Goal: Task Accomplishment & Management: Manage account settings

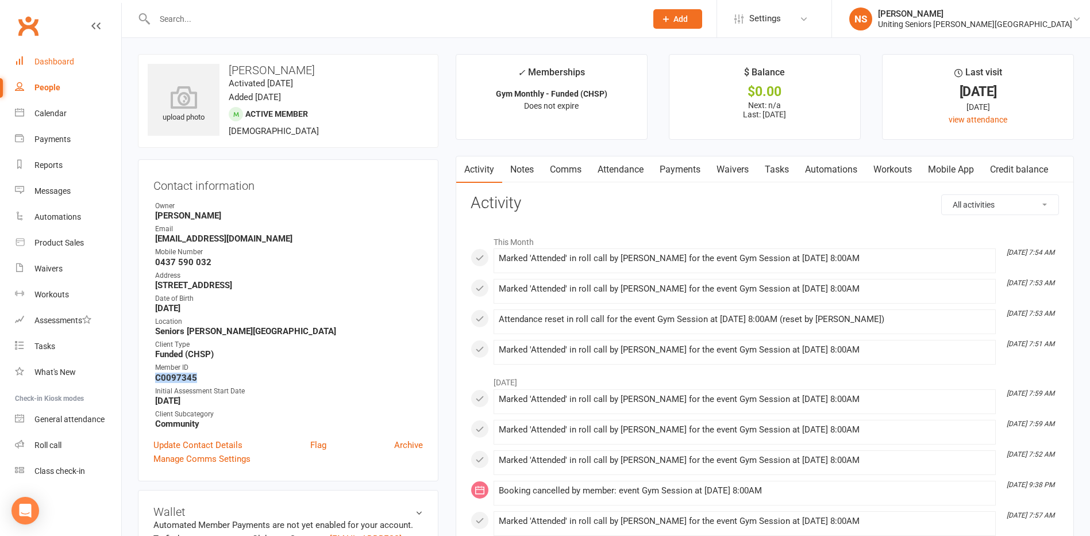
click at [67, 59] on div "Dashboard" at bounding box center [54, 61] width 40 height 9
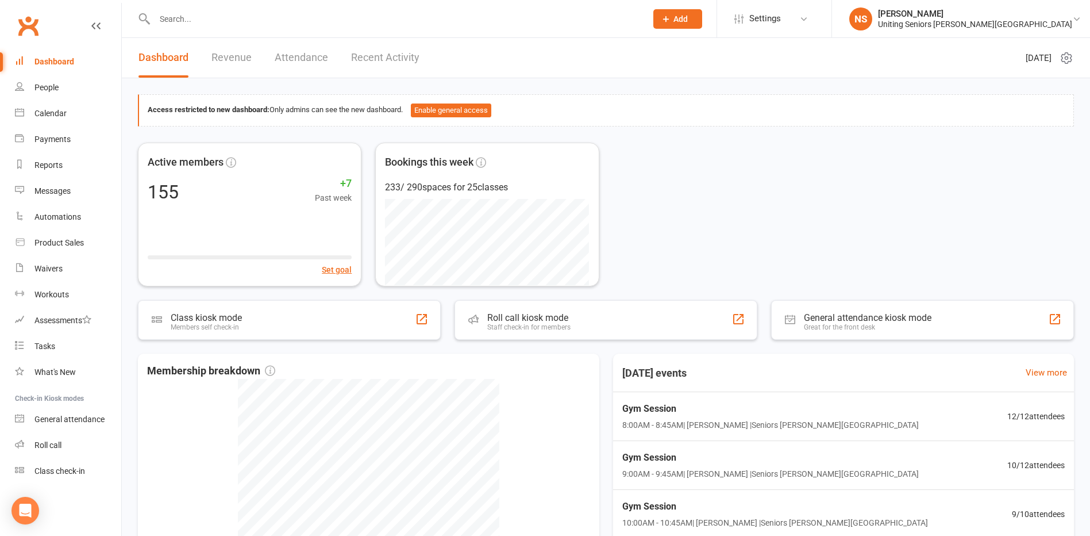
click at [255, 17] on input "text" at bounding box center [394, 19] width 487 height 16
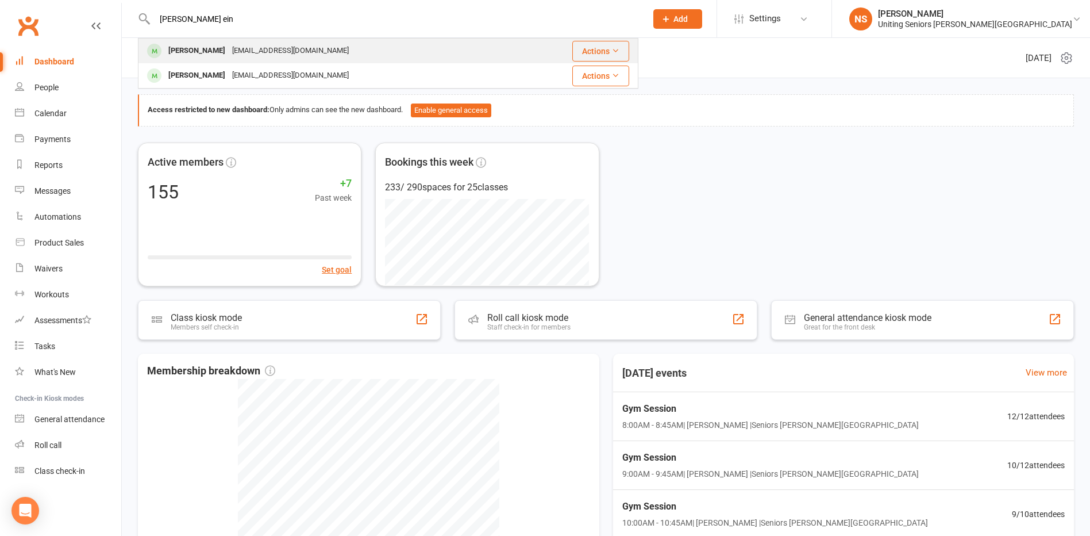
type input "[PERSON_NAME] ein"
click at [235, 54] on div "[EMAIL_ADDRESS][DOMAIN_NAME]" at bounding box center [291, 51] width 124 height 17
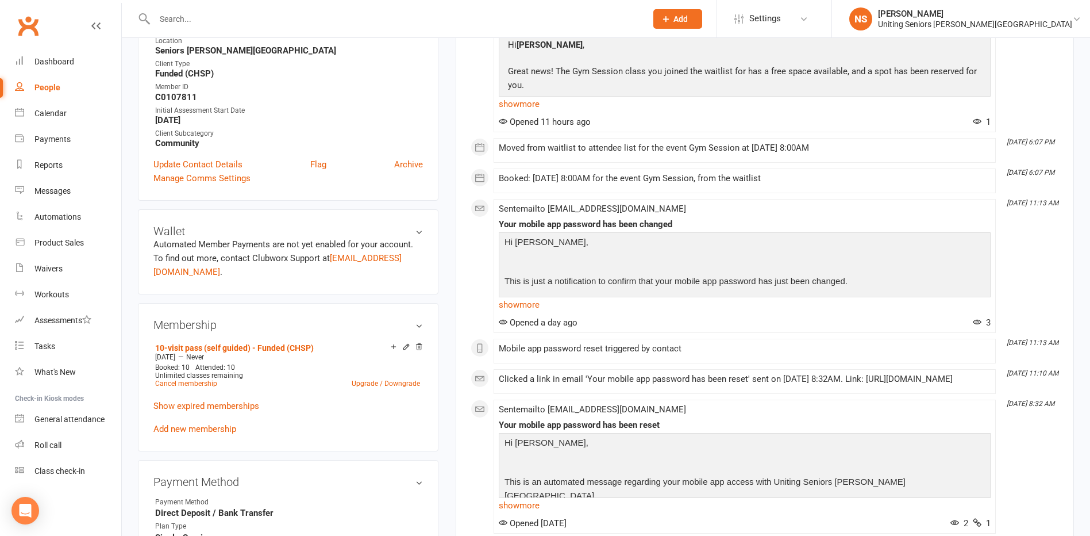
scroll to position [287, 0]
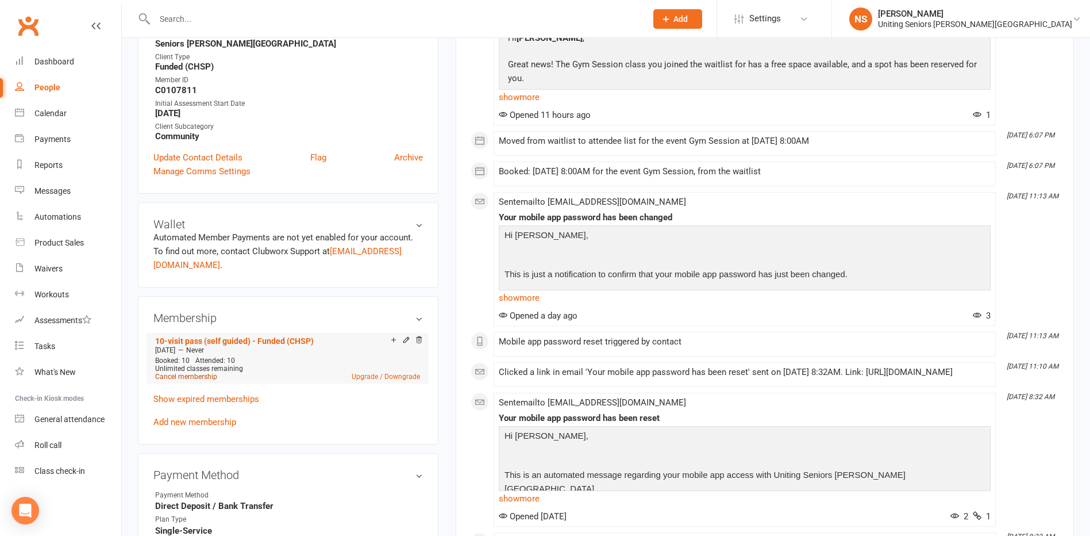
click at [205, 379] on link "Cancel membership" at bounding box center [186, 376] width 62 height 8
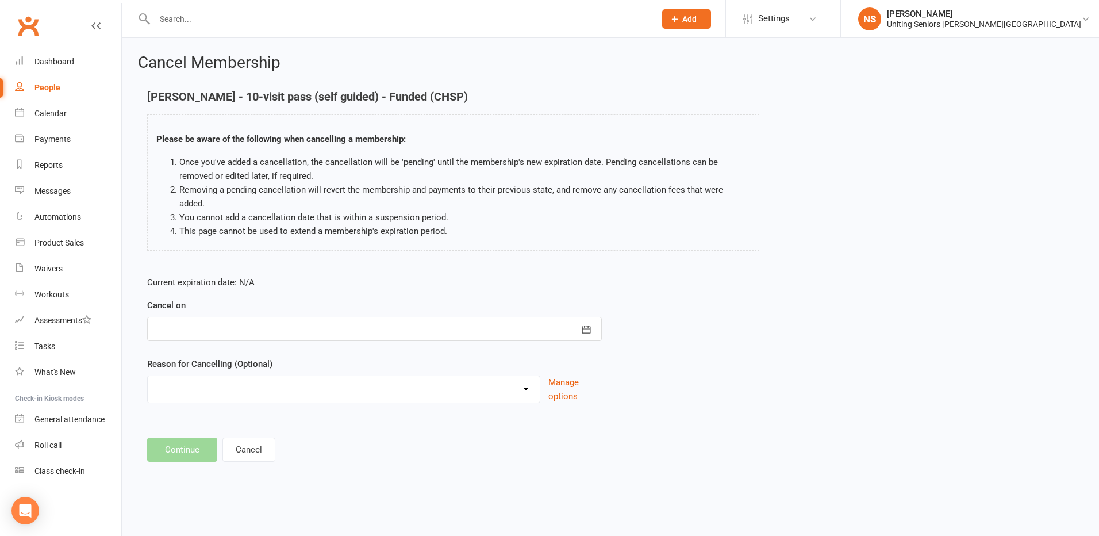
click at [206, 318] on div at bounding box center [374, 329] width 454 height 24
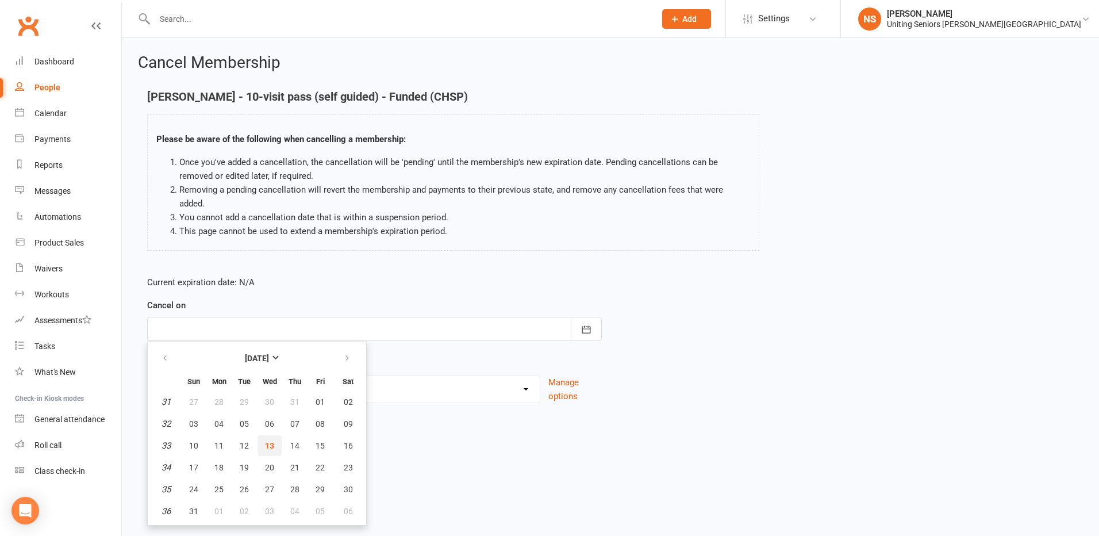
click at [271, 441] on span "13" at bounding box center [269, 445] width 9 height 9
type input "[DATE]"
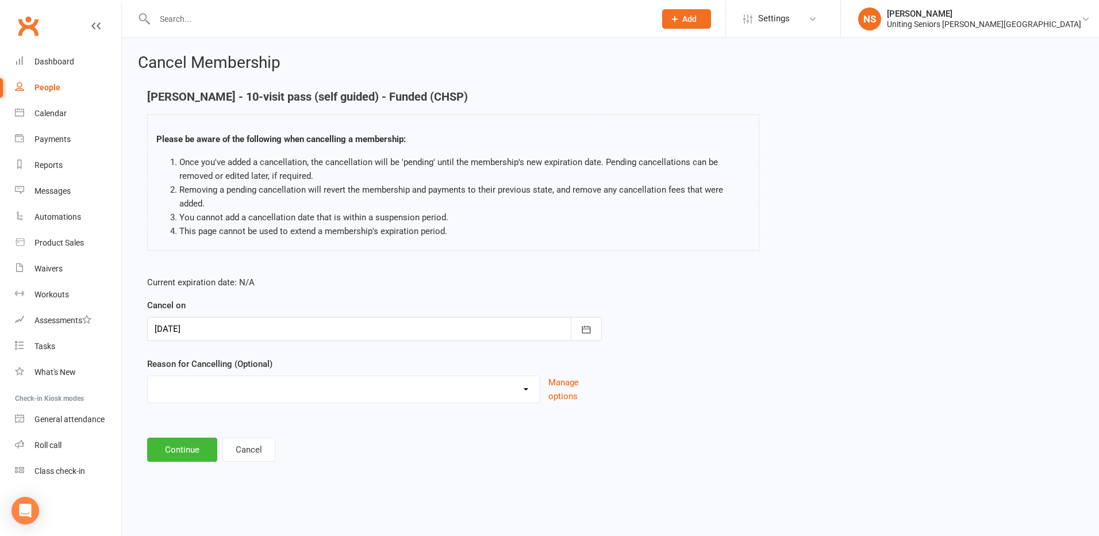
click at [329, 376] on select "Holiday Injury Other reason" at bounding box center [344, 387] width 392 height 23
select select "2"
click at [148, 376] on select "Holiday Injury Other reason" at bounding box center [344, 387] width 392 height 23
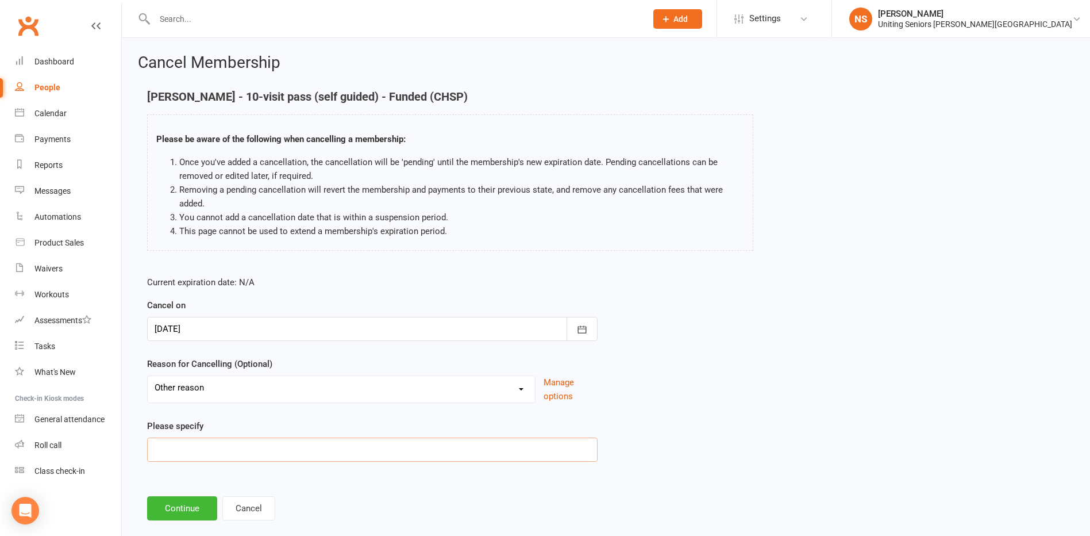
click at [179, 441] on input at bounding box center [372, 449] width 450 height 24
type input "Completed 10VP"
click at [178, 502] on button "Continue" at bounding box center [182, 508] width 70 height 24
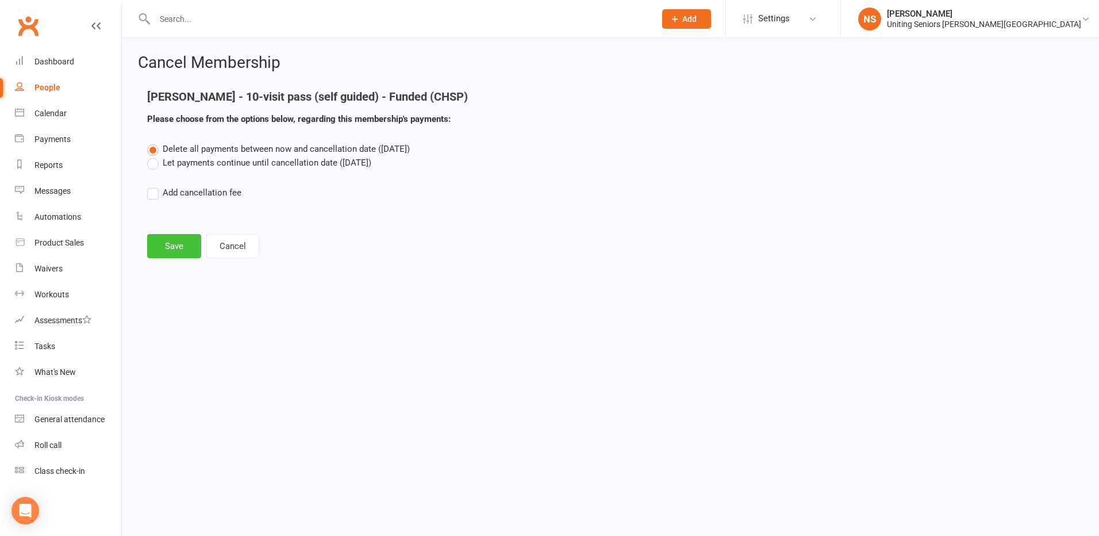
click at [172, 246] on button "Save" at bounding box center [174, 246] width 54 height 24
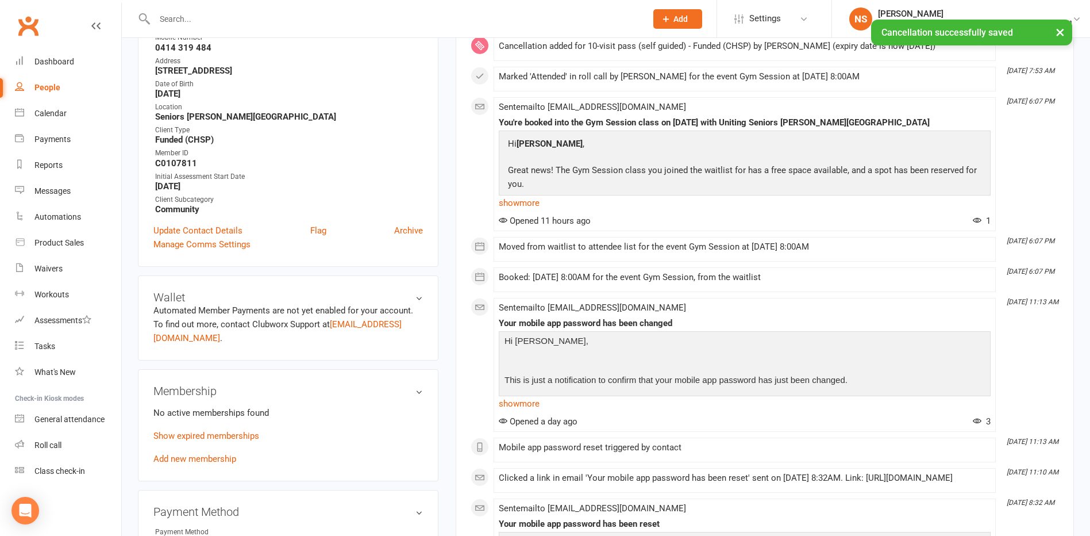
scroll to position [230, 0]
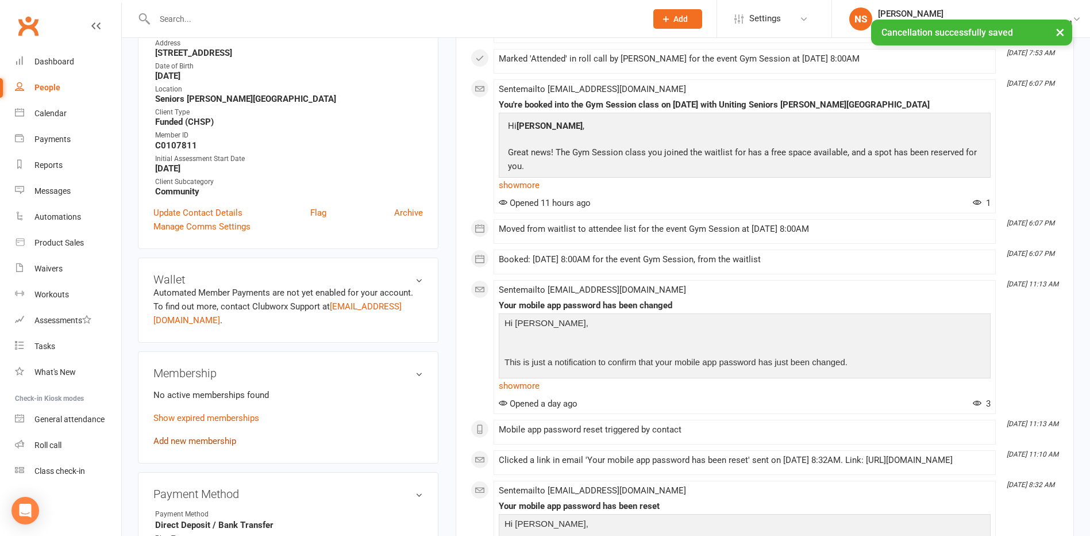
click at [178, 445] on link "Add new membership" at bounding box center [194, 441] width 83 height 10
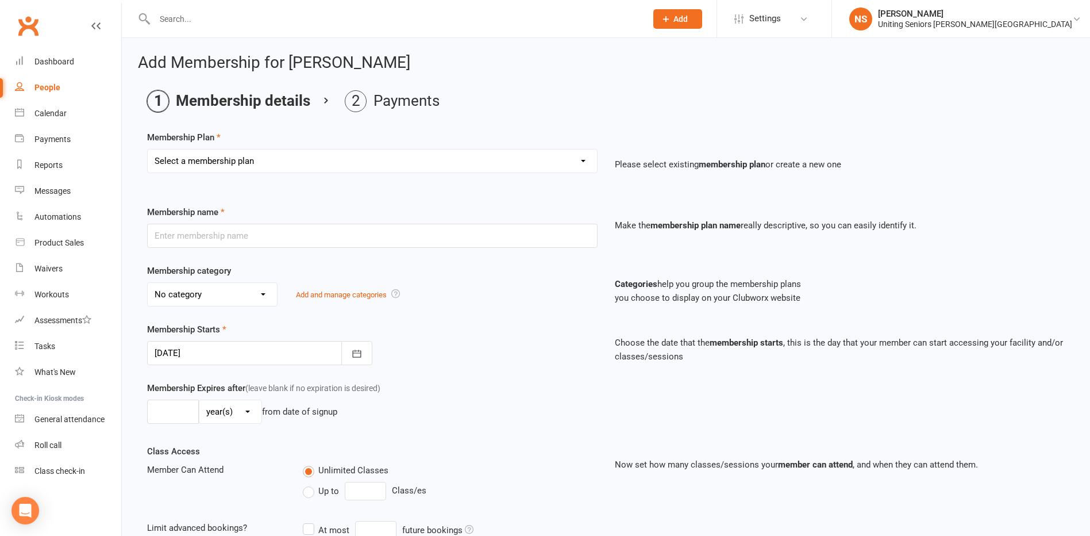
click at [181, 157] on select "Select a membership plan Create new Membership Plan Initial Assessment + Set Up…" at bounding box center [372, 160] width 449 height 23
select select "11"
click at [148, 149] on select "Select a membership plan Create new Membership Plan Initial Assessment + Set Up…" at bounding box center [372, 160] width 449 height 23
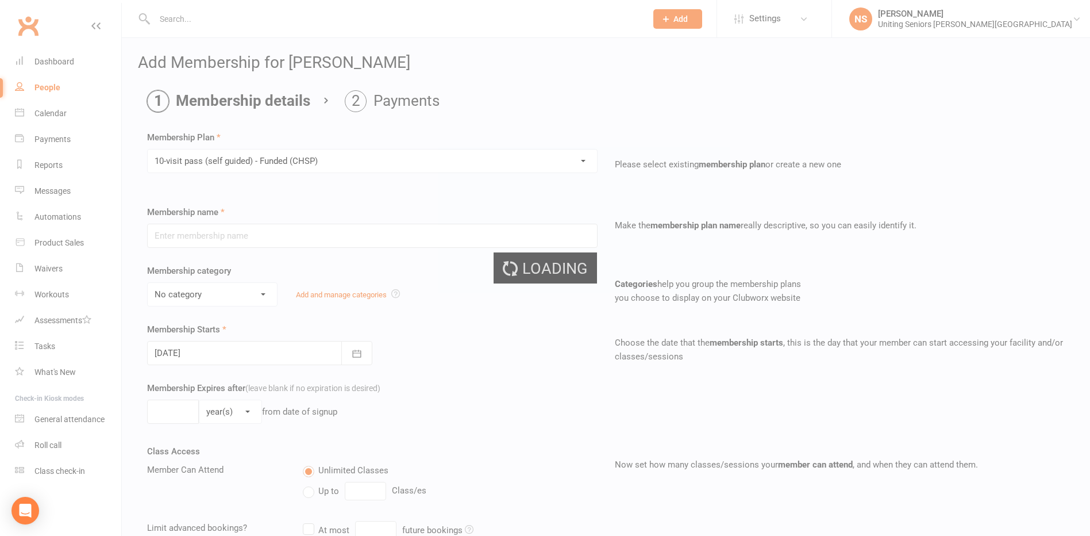
type input "10-visit pass (self guided) - Funded (CHSP)"
select select "0"
type input "0"
type input "4"
select select "?"
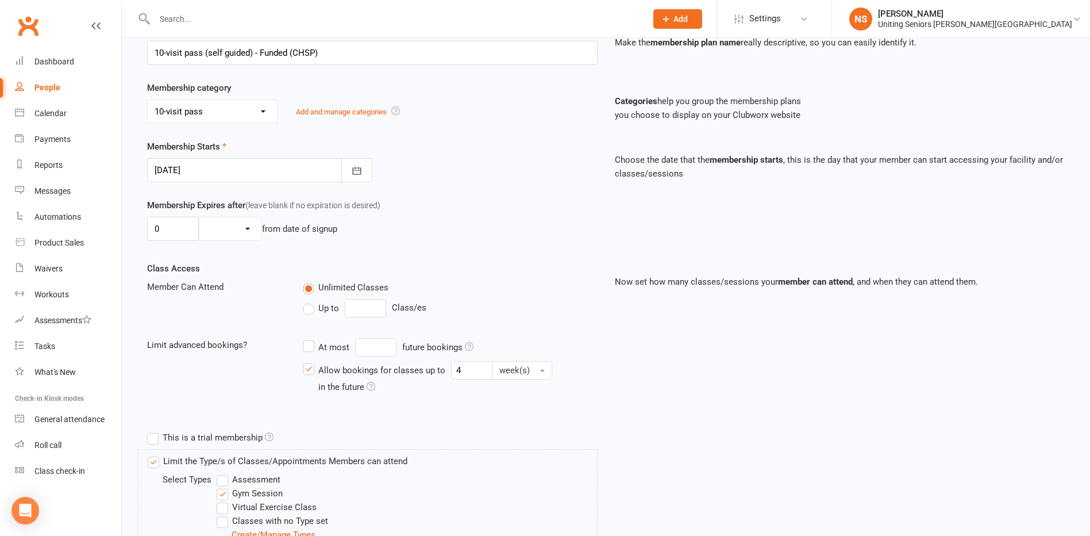
scroll to position [306, 0]
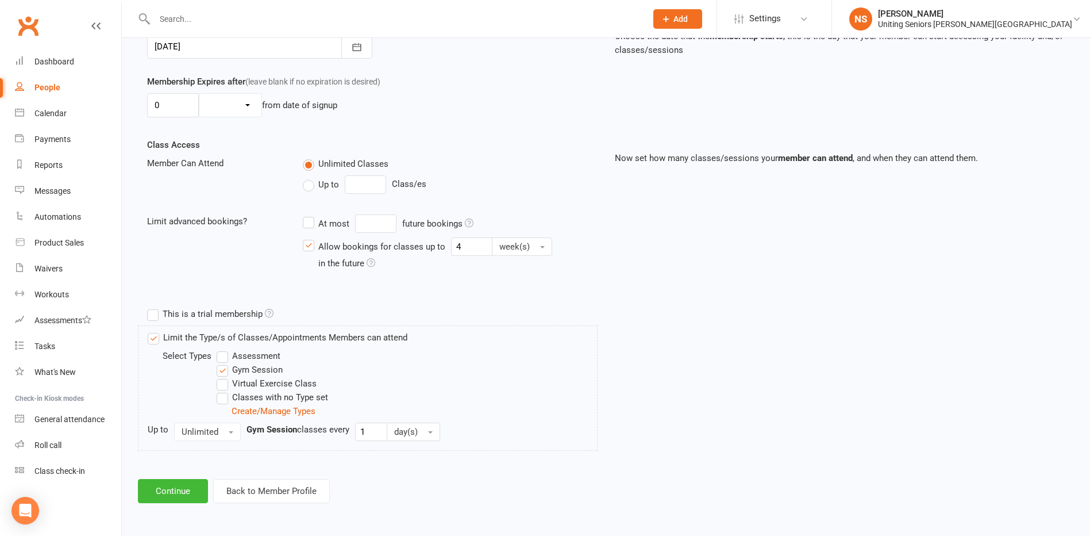
drag, startPoint x: 175, startPoint y: 509, endPoint x: 174, endPoint y: 502, distance: 6.4
click at [175, 508] on div "Add Membership for [PERSON_NAME] Membership details Payments Membership Plan Se…" at bounding box center [606, 125] width 968 height 787
click at [174, 499] on button "Continue" at bounding box center [173, 491] width 70 height 24
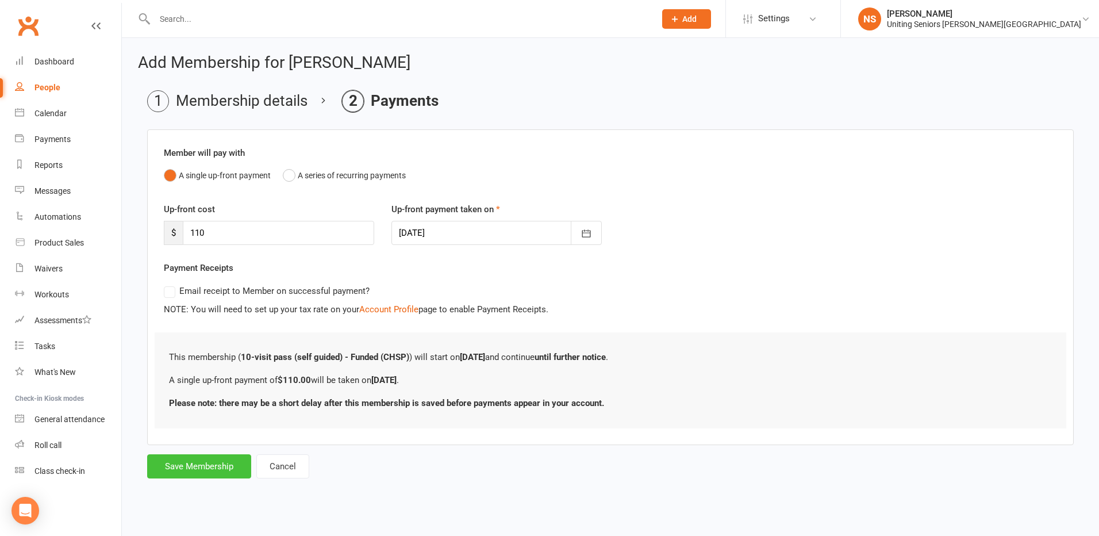
click at [160, 461] on button "Save Membership" at bounding box center [199, 466] width 104 height 24
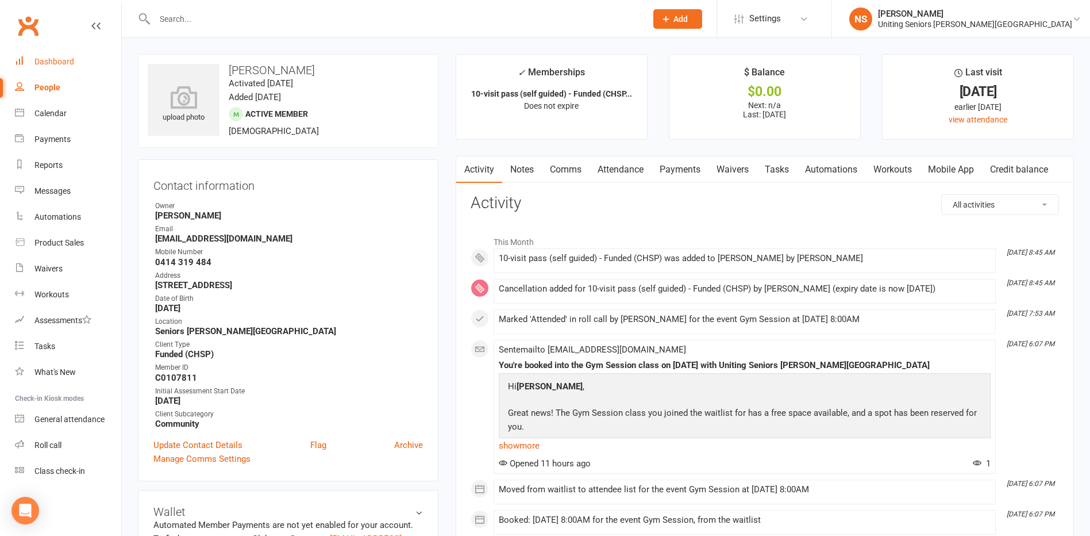
click at [44, 64] on div "Dashboard" at bounding box center [54, 61] width 40 height 9
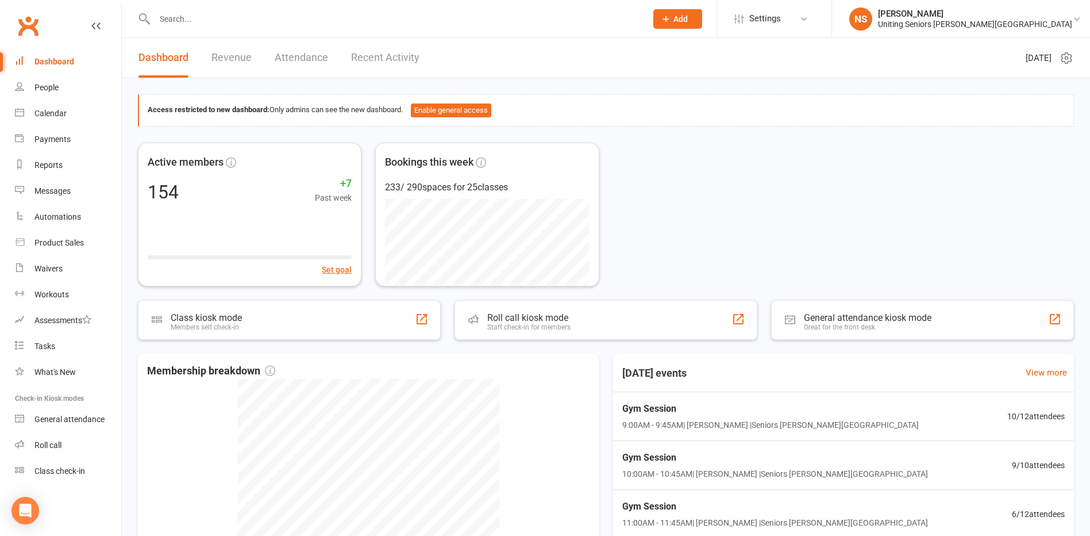
click at [168, 26] on input "text" at bounding box center [394, 19] width 487 height 16
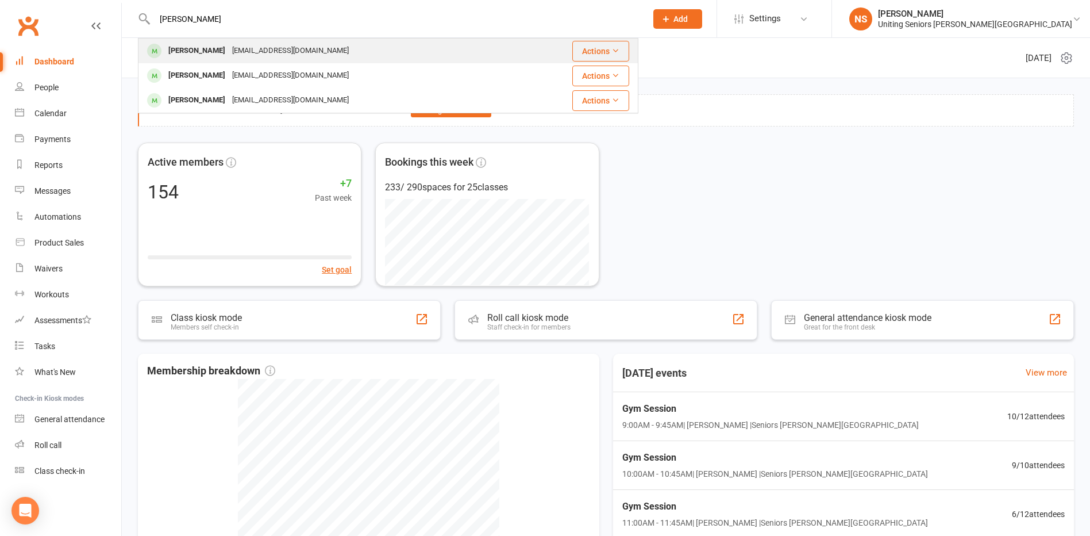
type input "[PERSON_NAME]"
click at [198, 52] on div "[PERSON_NAME]" at bounding box center [197, 51] width 64 height 17
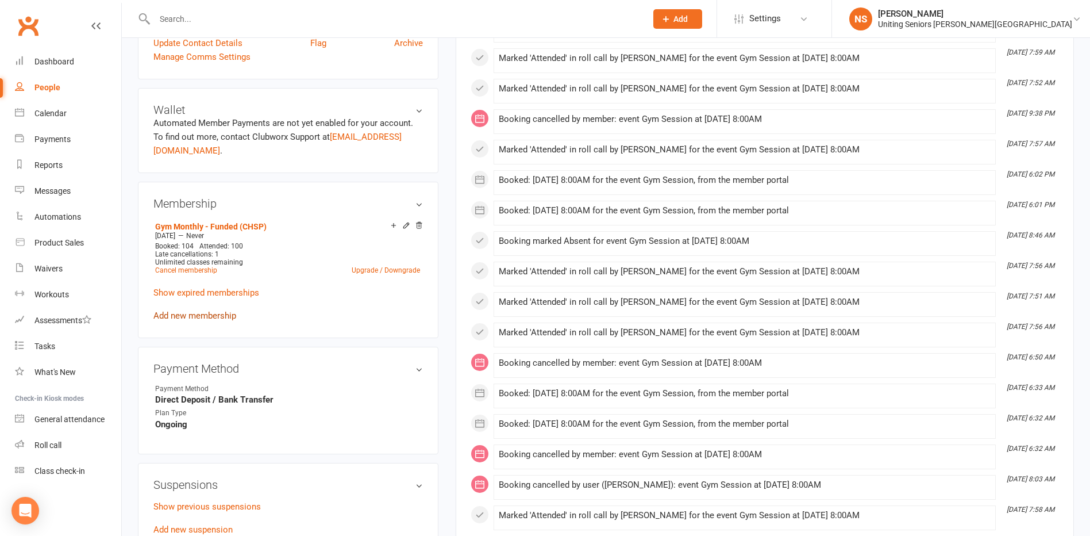
scroll to position [402, 0]
click at [188, 268] on link "Cancel membership" at bounding box center [186, 269] width 62 height 8
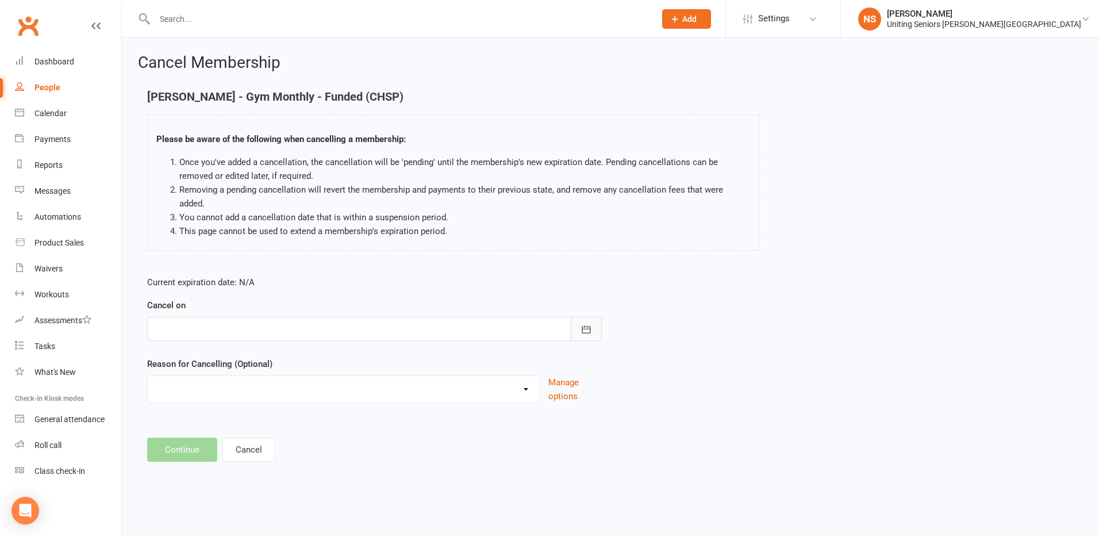
click at [581, 323] on icon "button" at bounding box center [585, 328] width 11 height 11
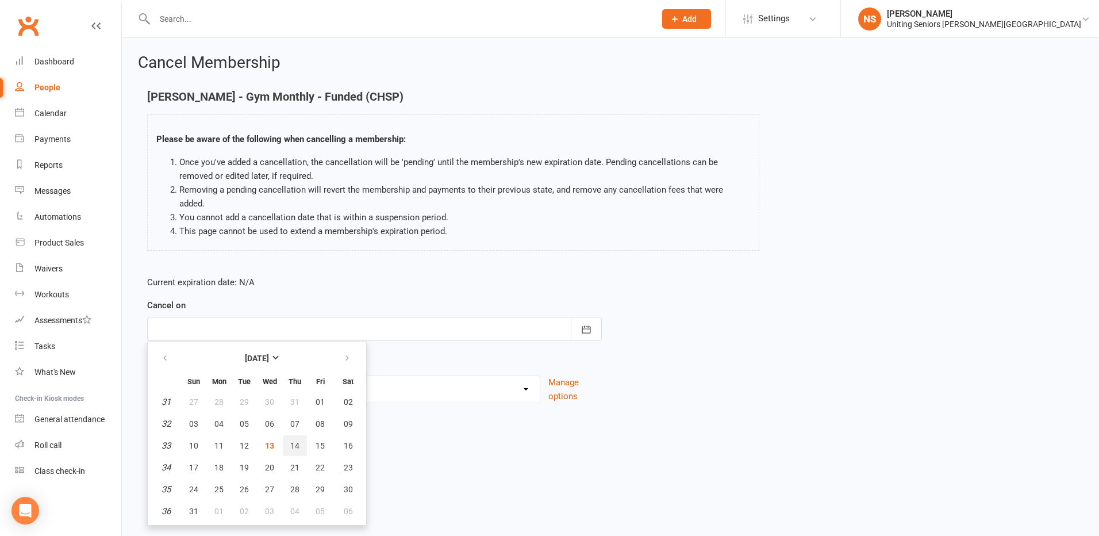
click at [299, 441] on span "14" at bounding box center [294, 445] width 9 height 9
type input "[DATE]"
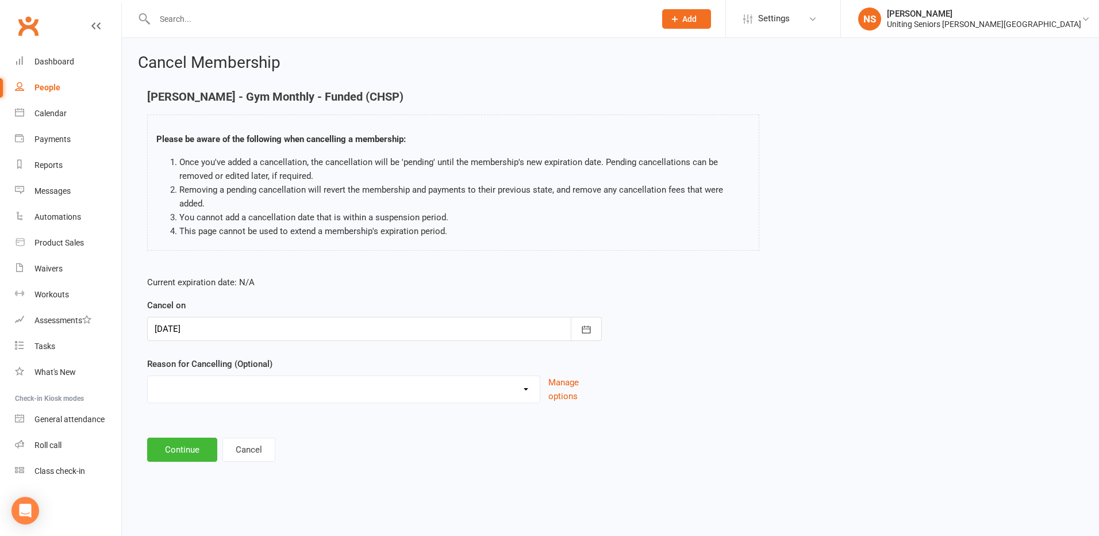
click at [213, 376] on select "Holiday Injury Other reason" at bounding box center [344, 387] width 392 height 23
select select "2"
click at [148, 376] on select "Holiday Injury Other reason" at bounding box center [344, 387] width 392 height 23
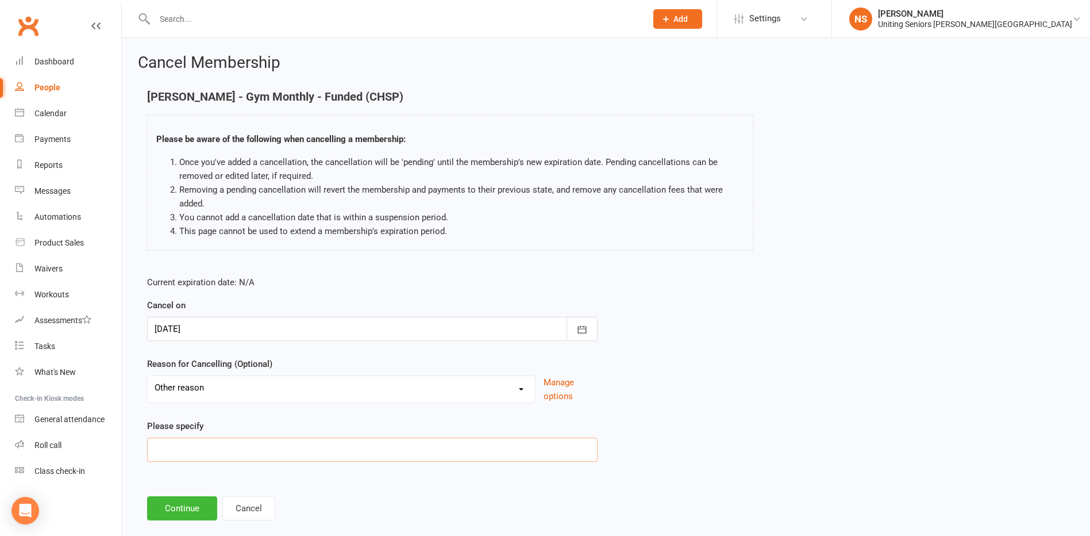
click at [174, 447] on input at bounding box center [372, 449] width 450 height 24
type input "Medical leave"
click at [182, 510] on button "Continue" at bounding box center [182, 508] width 70 height 24
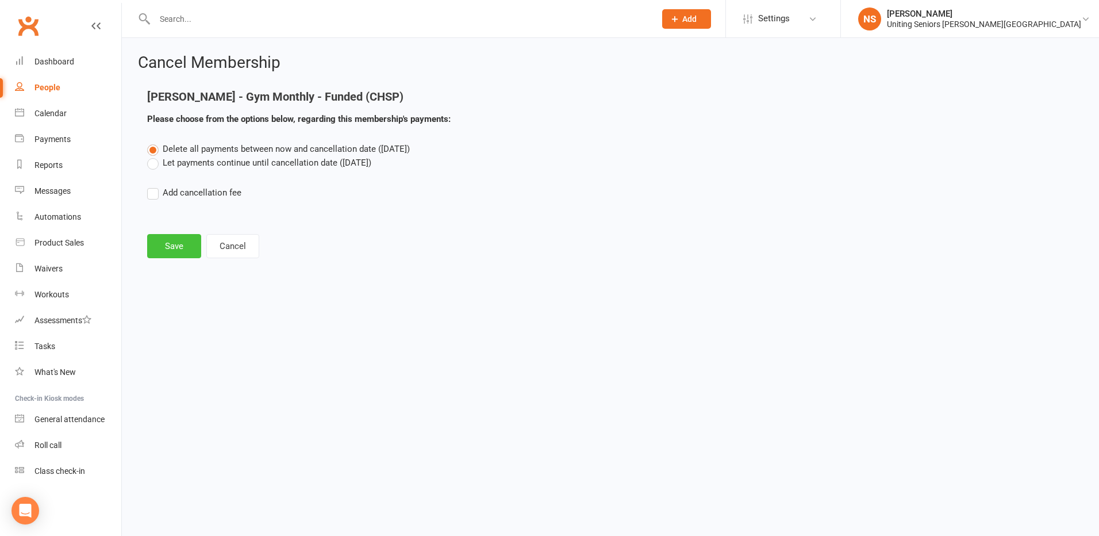
click at [168, 244] on button "Save" at bounding box center [174, 246] width 54 height 24
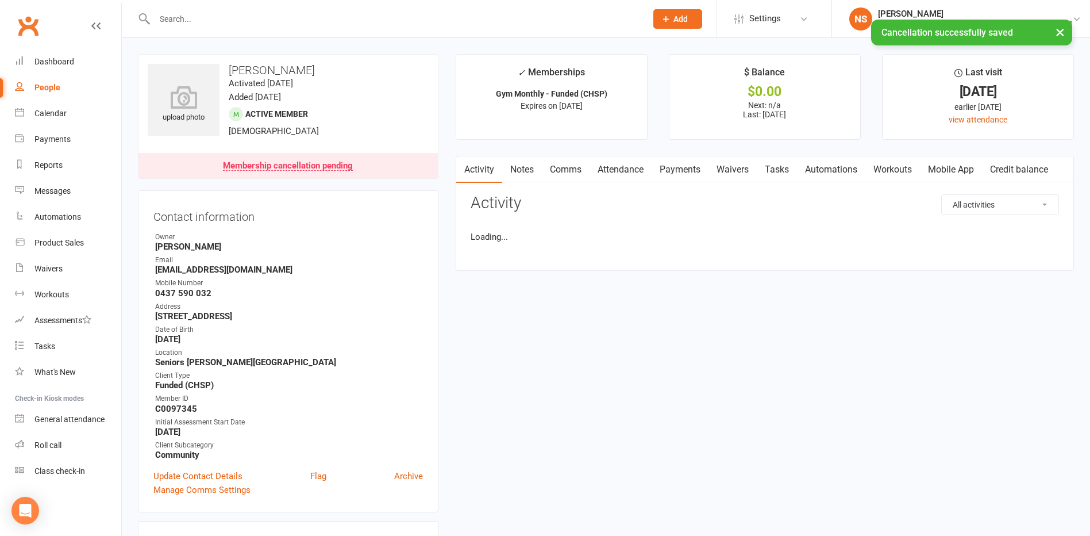
click at [179, 20] on div "× Cancellation successfully saved" at bounding box center [537, 20] width 1075 height 0
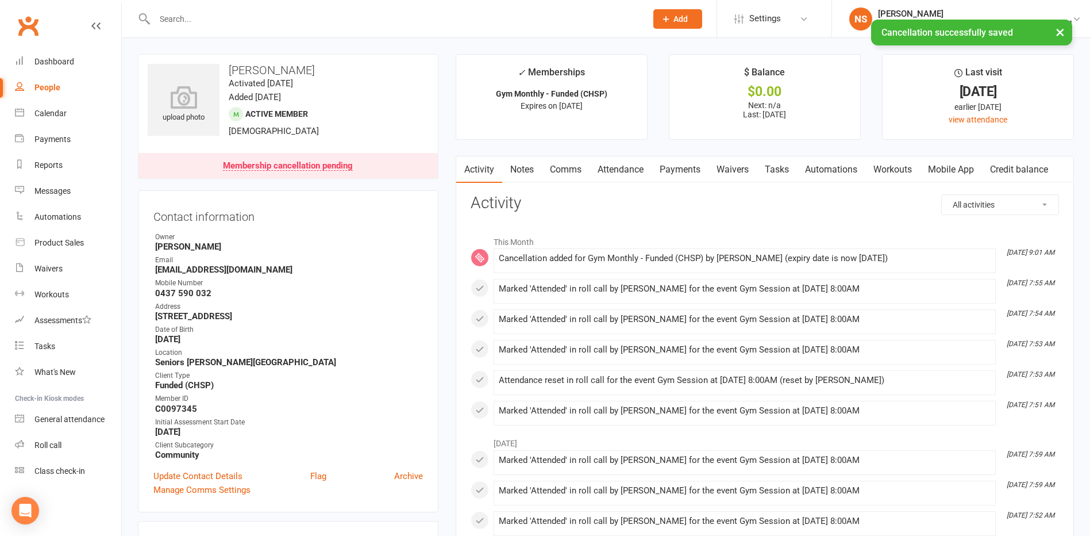
click at [180, 19] on input "text" at bounding box center [394, 19] width 487 height 16
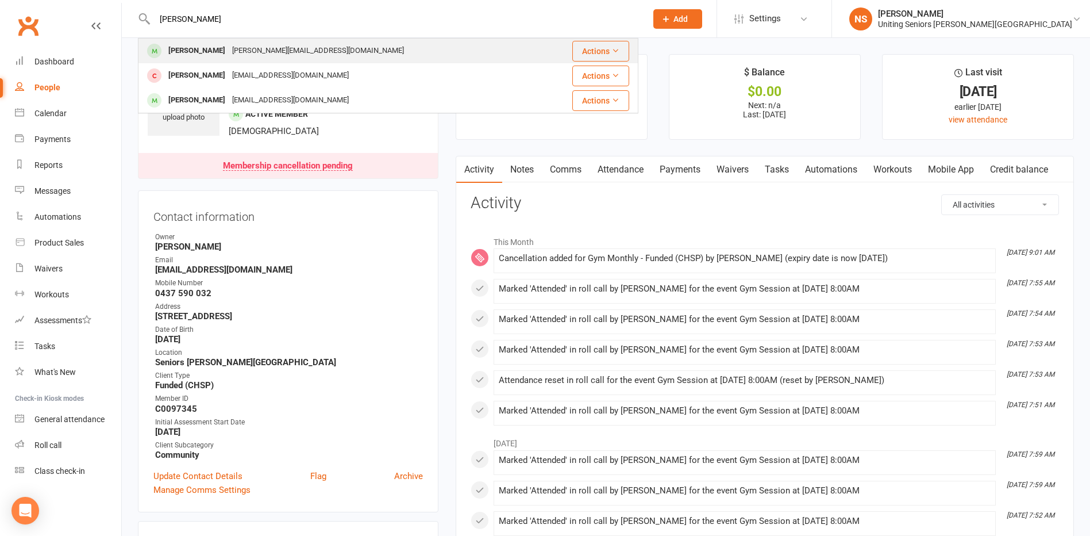
type input "[PERSON_NAME]"
click at [191, 56] on div "[PERSON_NAME]" at bounding box center [197, 51] width 64 height 17
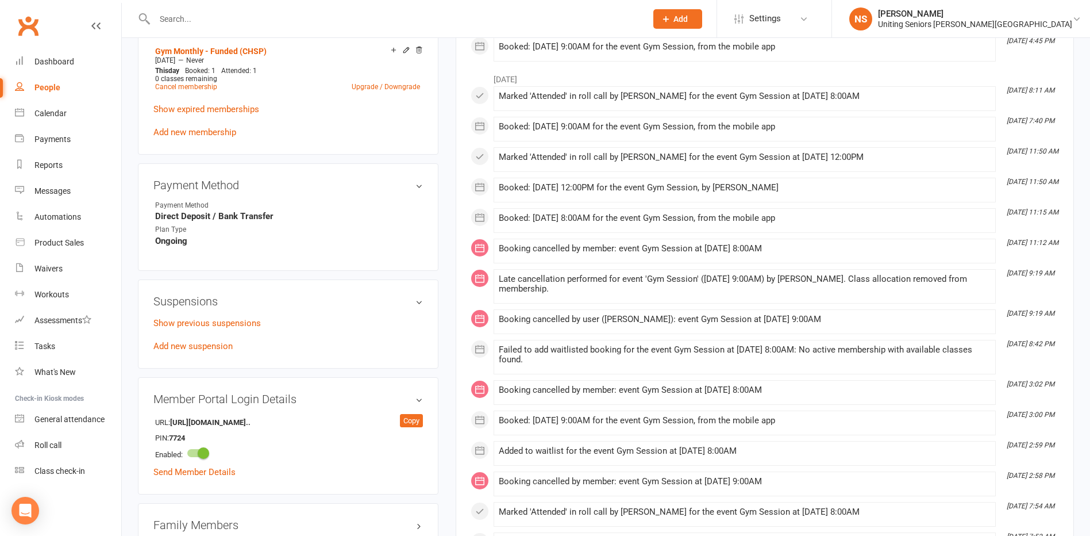
scroll to position [460, 0]
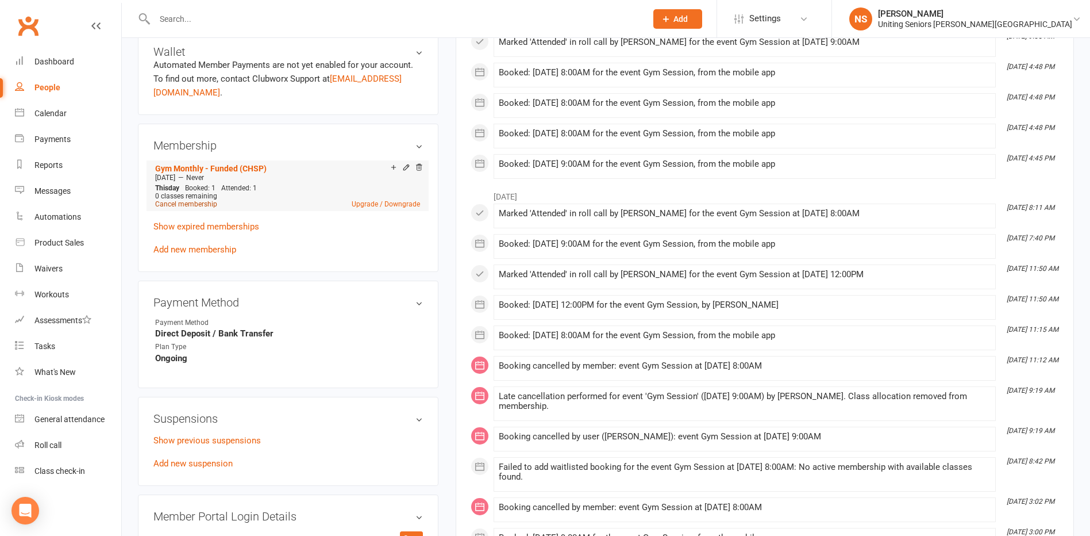
click at [177, 204] on link "Cancel membership" at bounding box center [186, 204] width 62 height 8
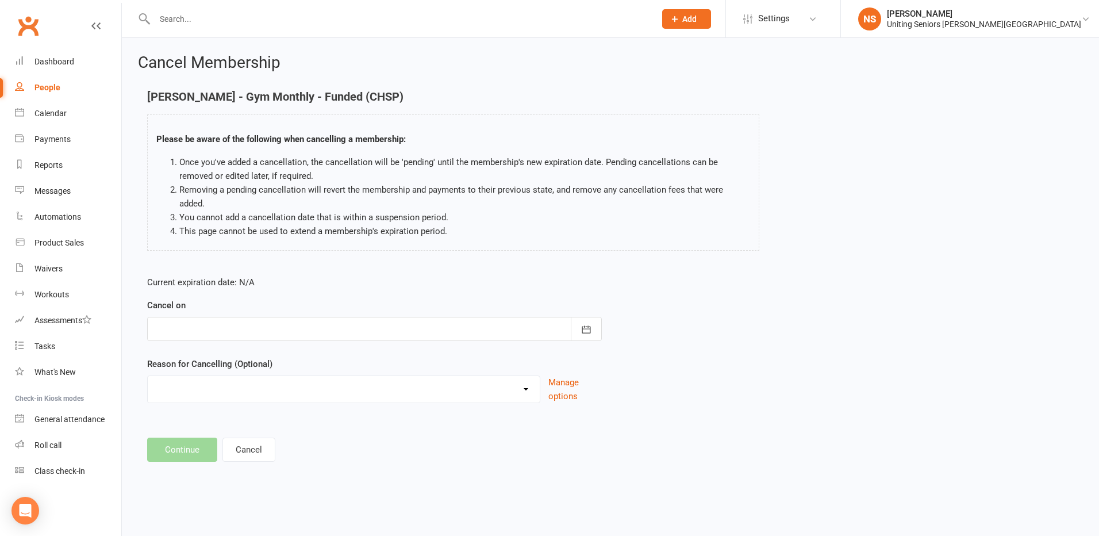
click at [174, 317] on div at bounding box center [374, 329] width 454 height 24
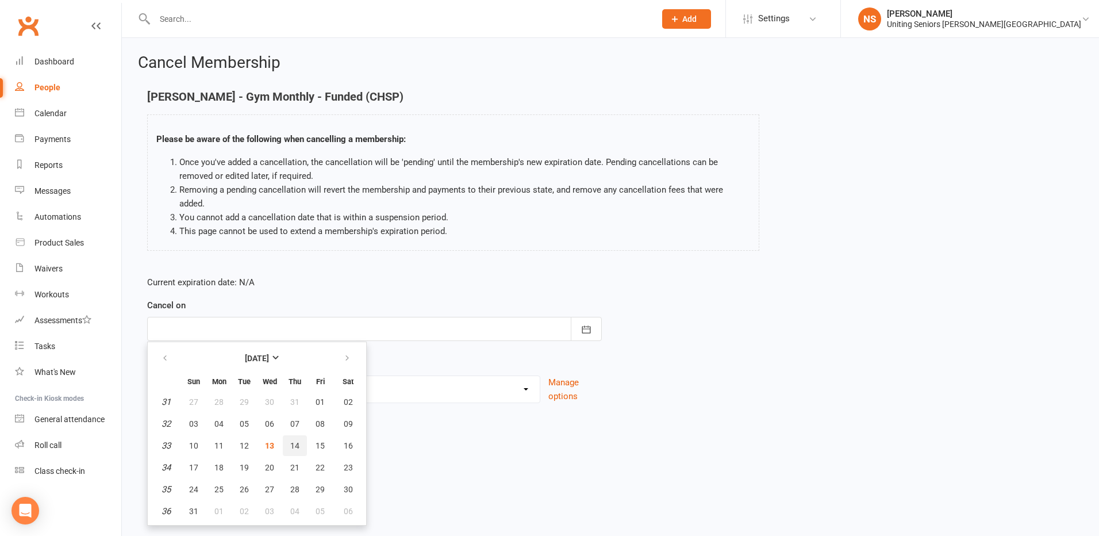
click at [293, 441] on span "14" at bounding box center [294, 445] width 9 height 9
type input "[DATE]"
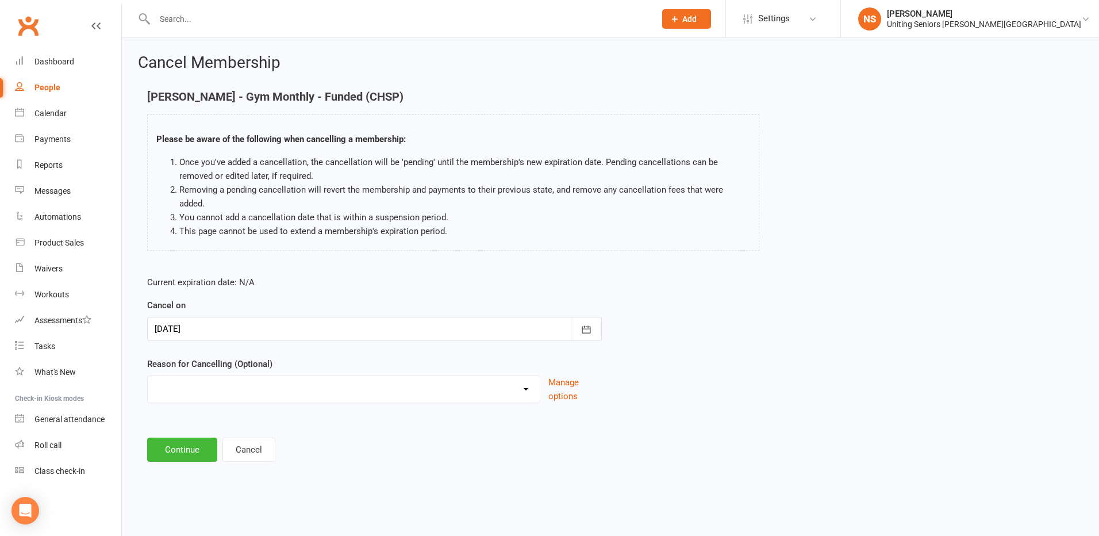
click at [167, 376] on select "Holiday Injury Other reason" at bounding box center [344, 387] width 392 height 23
select select "2"
click at [148, 376] on select "Holiday Injury Other reason" at bounding box center [344, 387] width 392 height 23
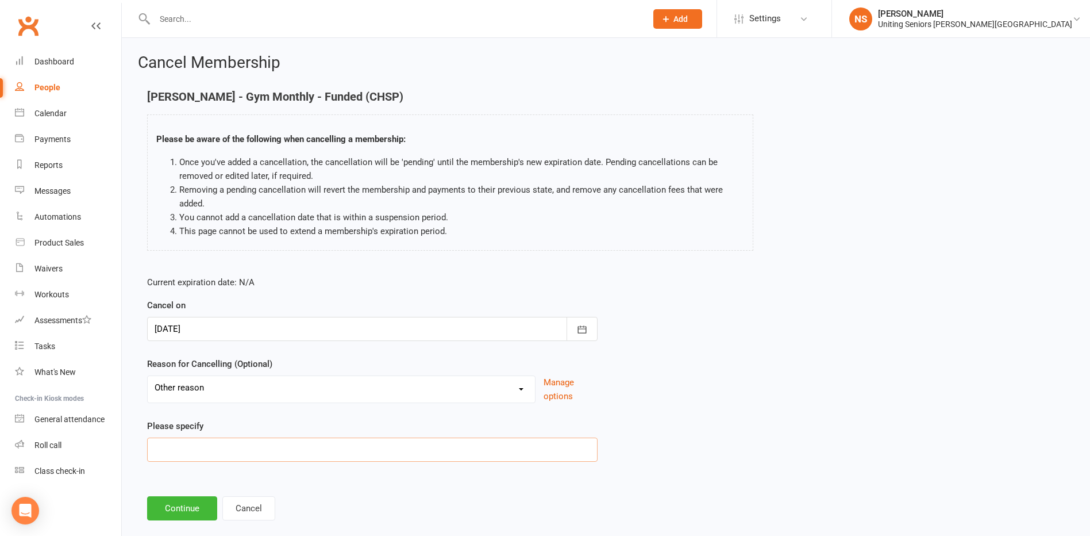
click at [164, 452] on input at bounding box center [372, 449] width 450 height 24
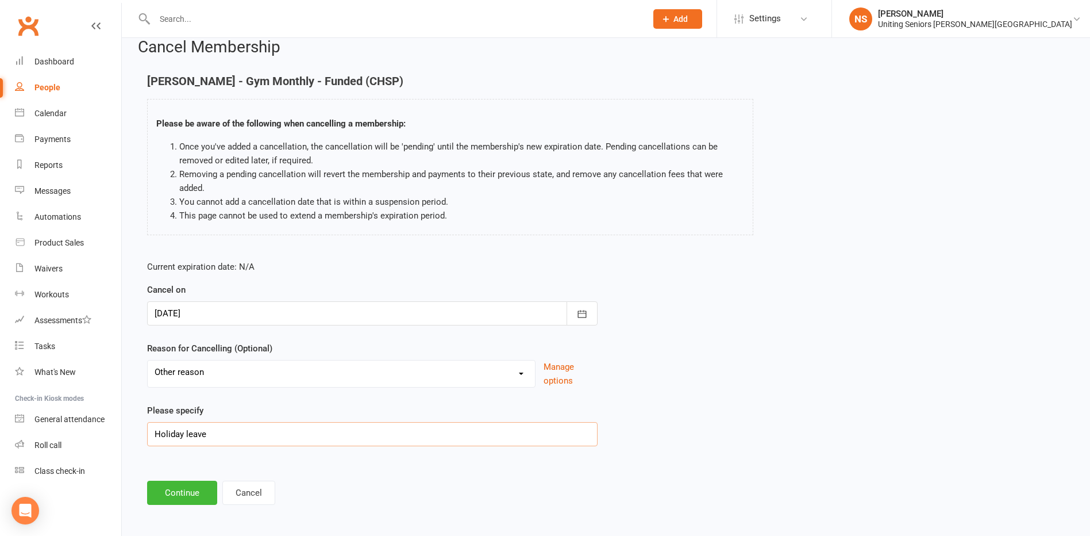
scroll to position [20, 0]
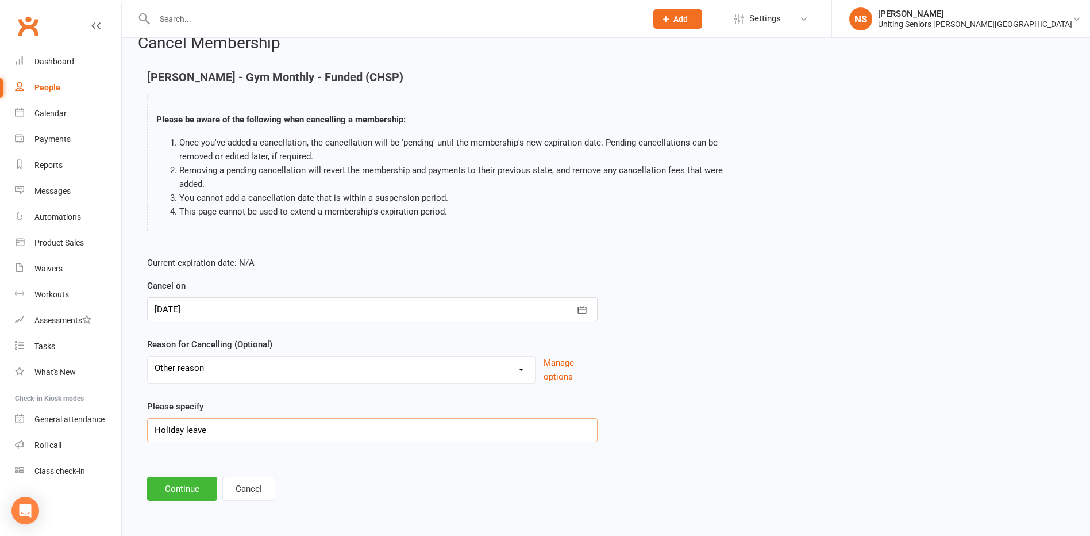
type input "Holiday leave"
click at [465, 313] on div at bounding box center [372, 309] width 450 height 24
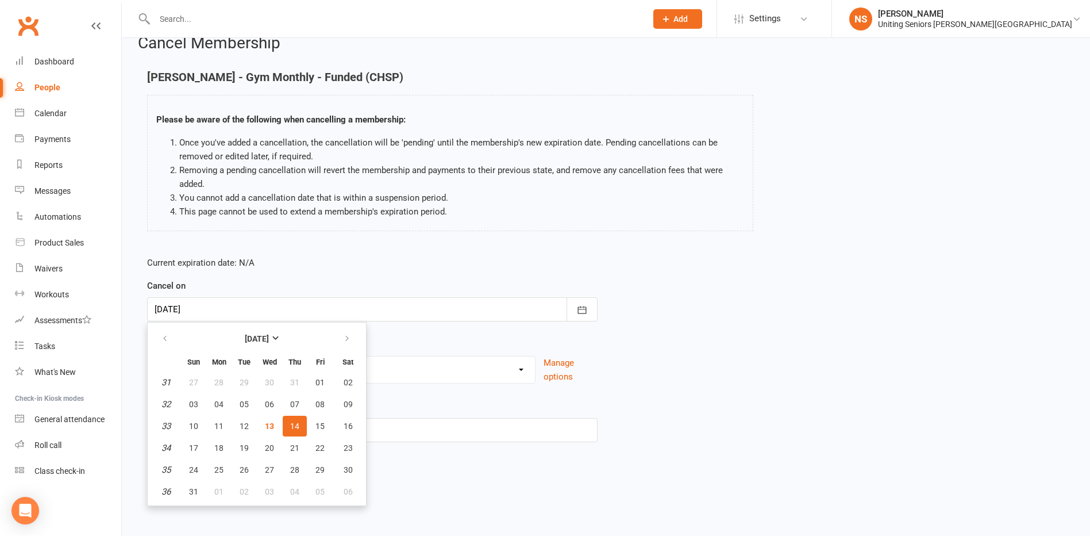
click at [141, 211] on div "[PERSON_NAME] - Gym Monthly - Funded (CHSP) Please be aware of the following wh…" at bounding box center [449, 159] width 623 height 176
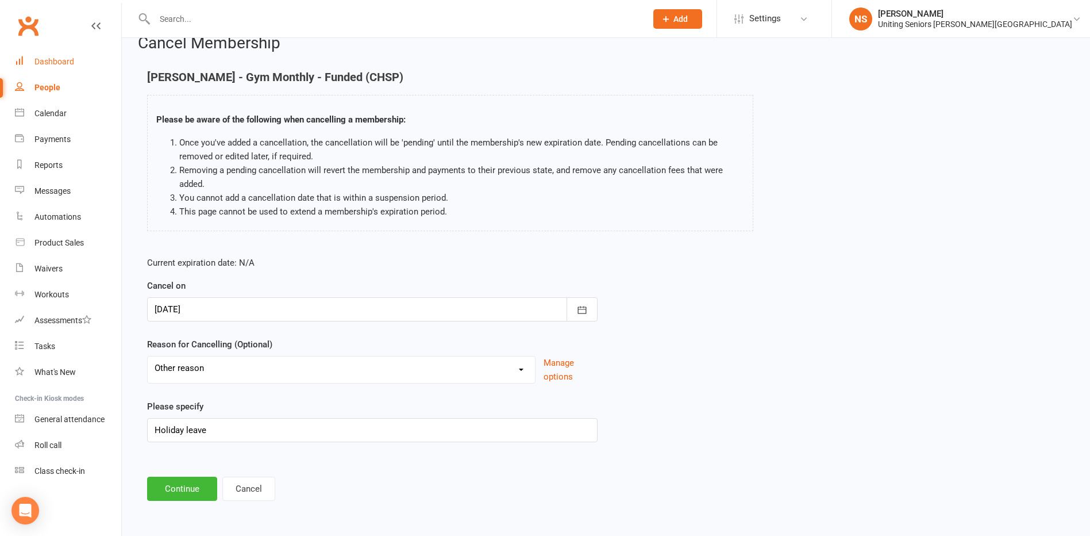
click at [63, 62] on div "Dashboard" at bounding box center [54, 61] width 40 height 9
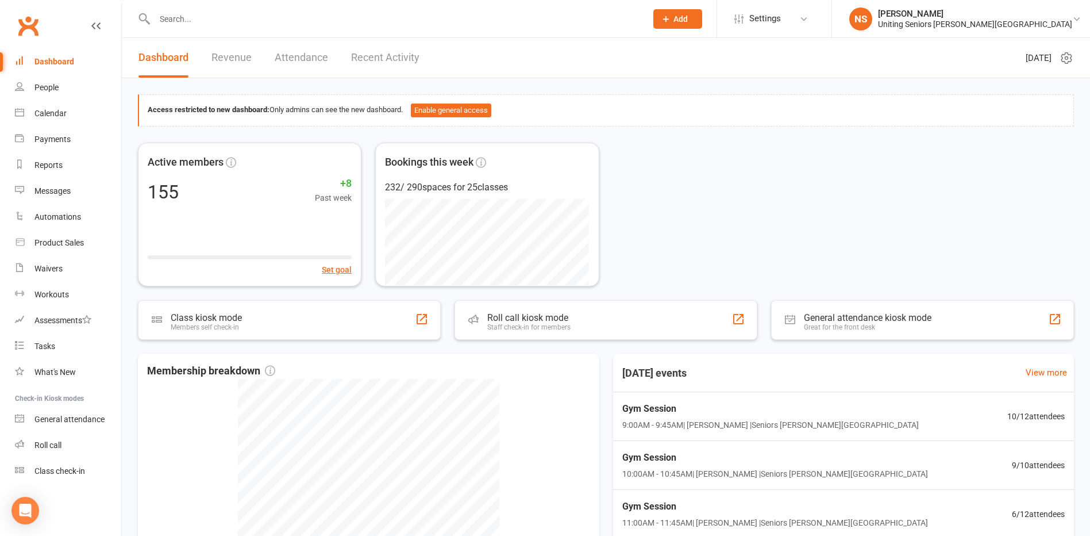
click at [179, 16] on input "text" at bounding box center [394, 19] width 487 height 16
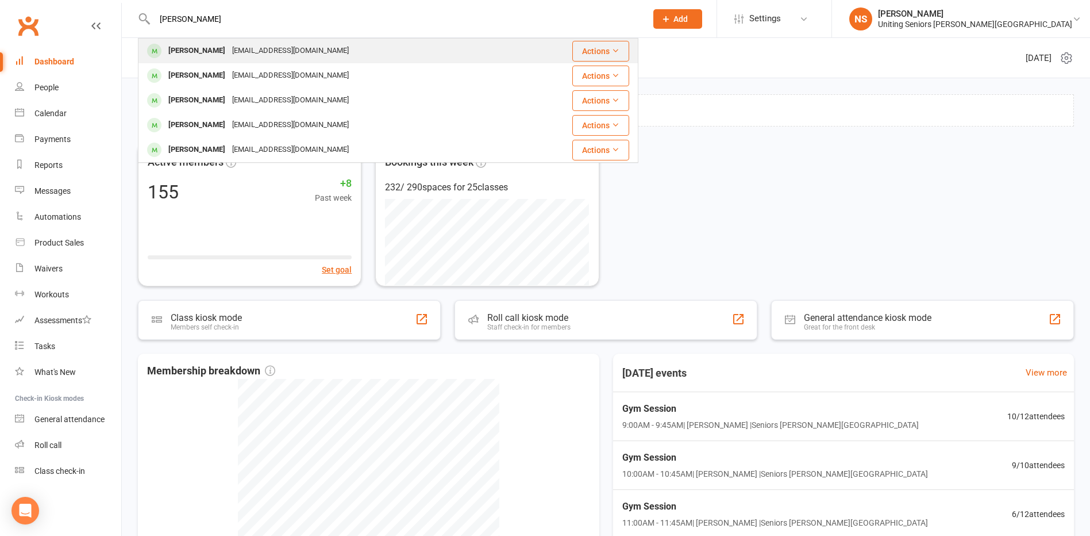
type input "[PERSON_NAME]"
click at [182, 47] on div "[PERSON_NAME]" at bounding box center [197, 51] width 64 height 17
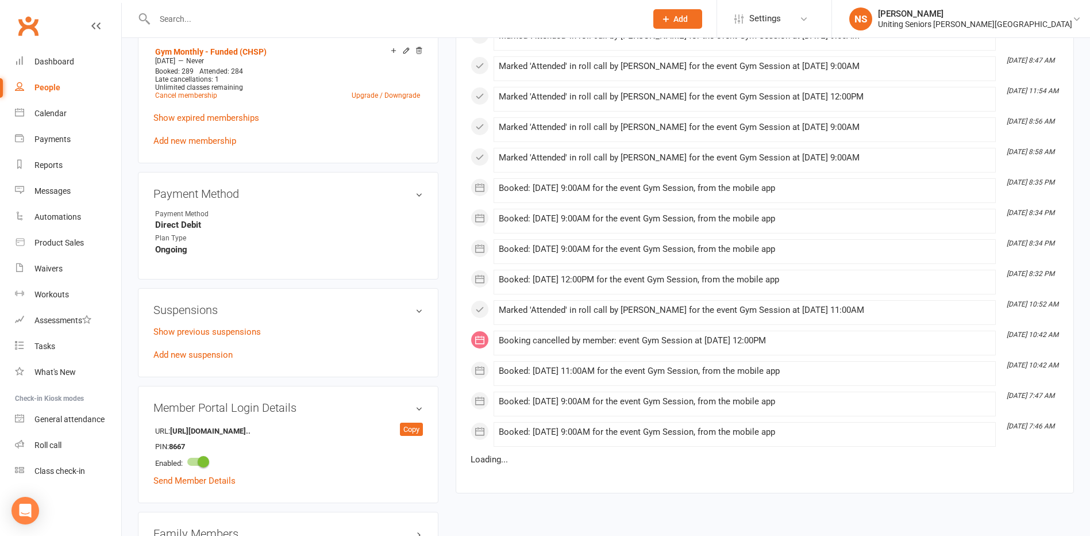
scroll to position [690, 0]
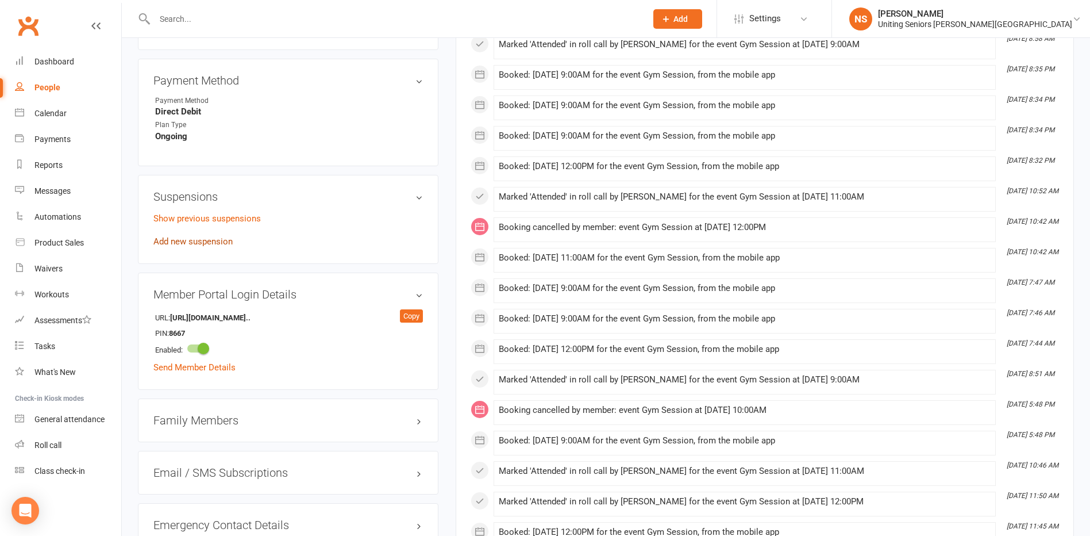
click at [172, 240] on link "Add new suspension" at bounding box center [192, 241] width 79 height 10
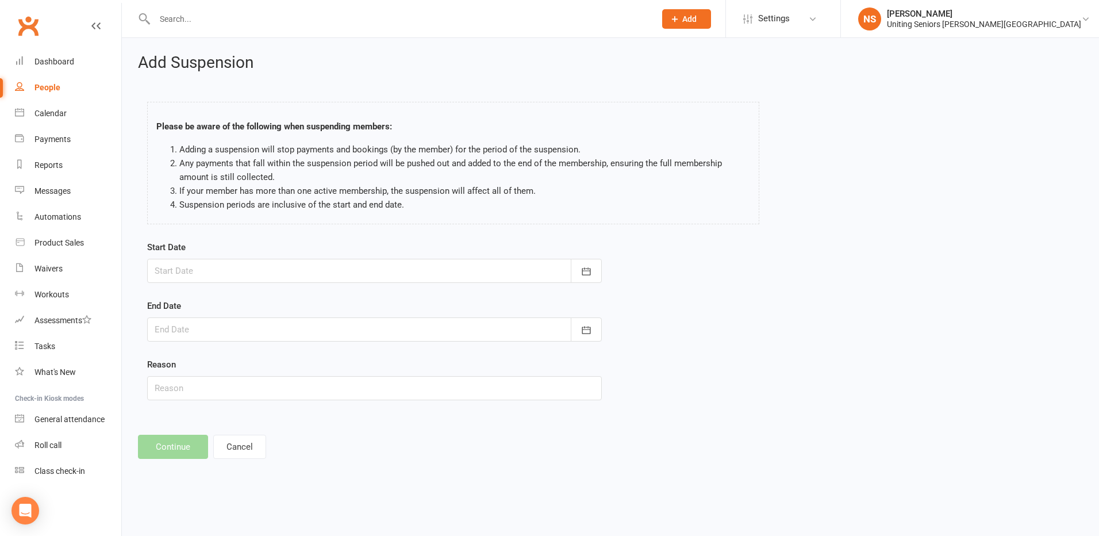
click at [184, 270] on div at bounding box center [374, 271] width 454 height 24
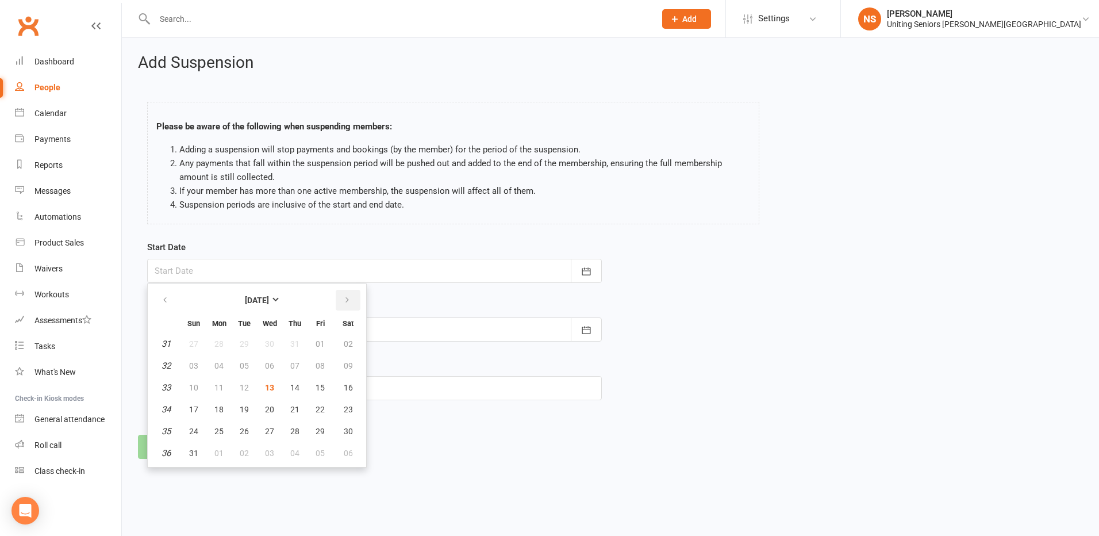
click at [345, 296] on icon "button" at bounding box center [347, 299] width 8 height 9
click at [213, 341] on button "01" at bounding box center [219, 343] width 24 height 21
type input "[DATE]"
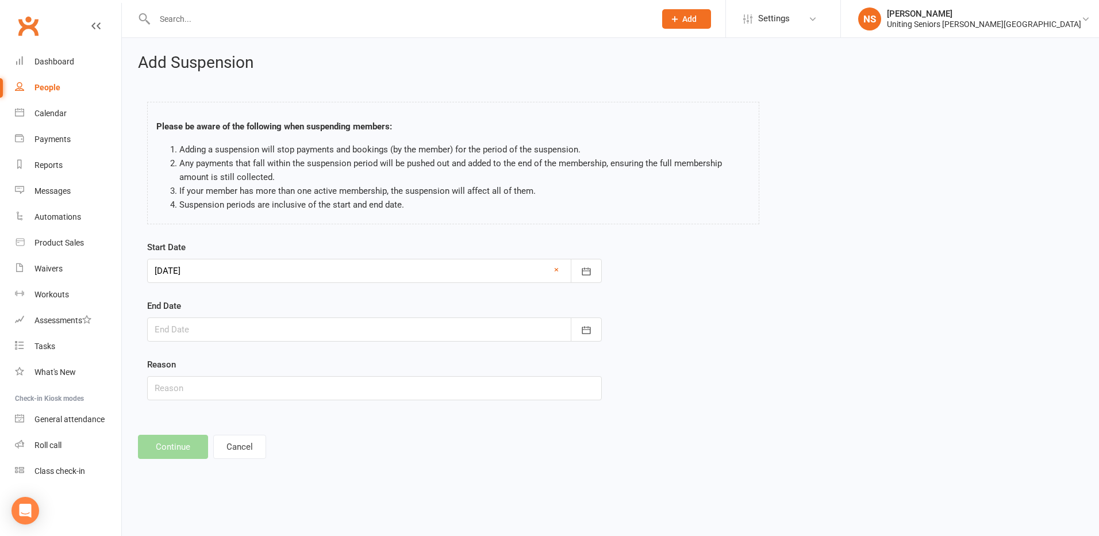
click at [179, 331] on div at bounding box center [374, 329] width 454 height 24
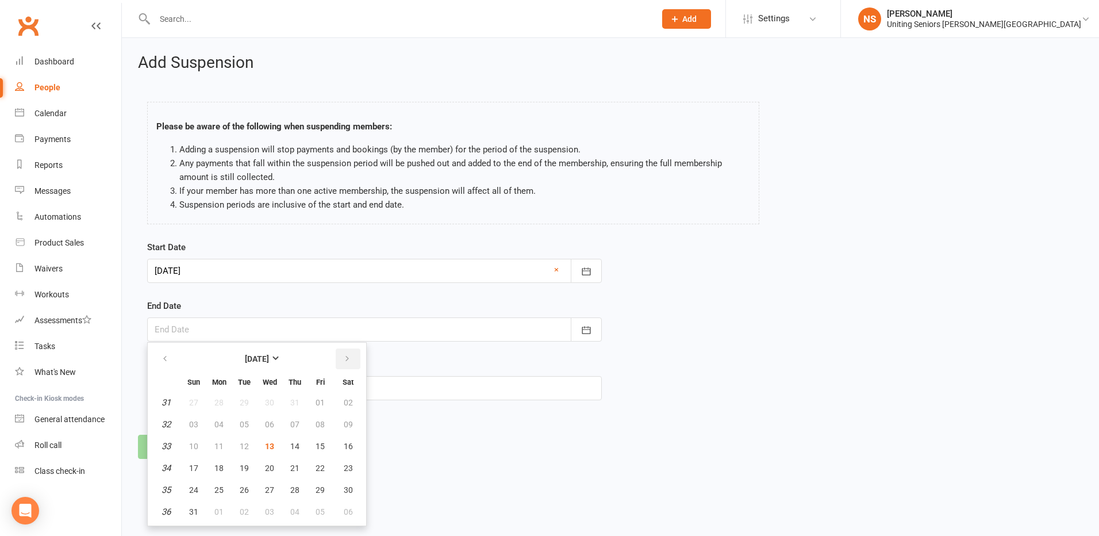
click at [346, 361] on icon "button" at bounding box center [347, 358] width 8 height 9
click at [349, 441] on span "20" at bounding box center [348, 445] width 9 height 9
type input "[DATE]"
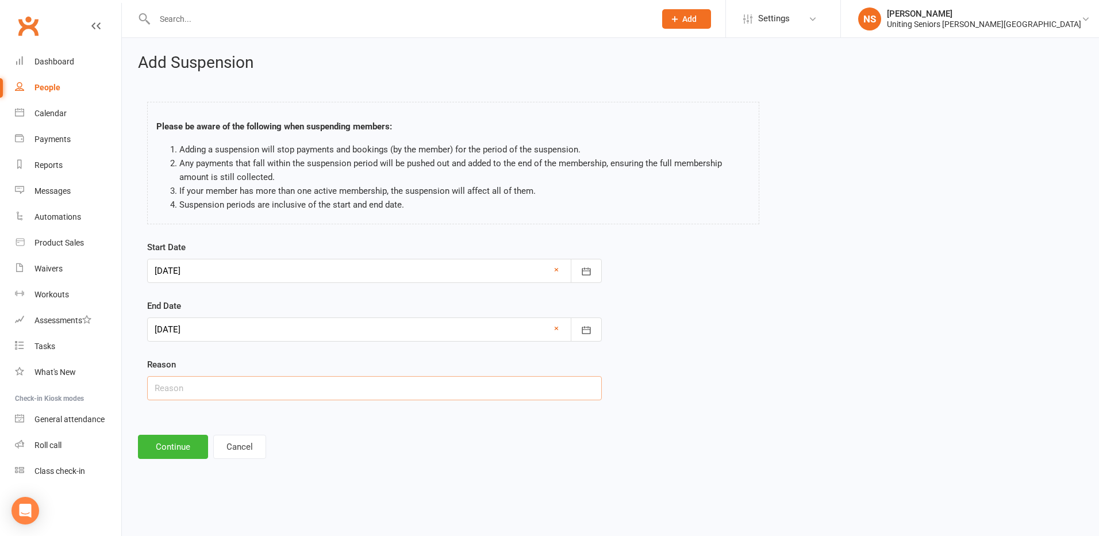
click at [178, 384] on input "text" at bounding box center [374, 388] width 454 height 24
click at [213, 360] on div "Reason Holiday leave" at bounding box center [374, 378] width 454 height 43
drag, startPoint x: 211, startPoint y: 388, endPoint x: 129, endPoint y: 386, distance: 82.2
click at [129, 386] on div "Add Suspension Please be aware of the following when suspending members: Adding…" at bounding box center [610, 256] width 977 height 437
type input "Leave"
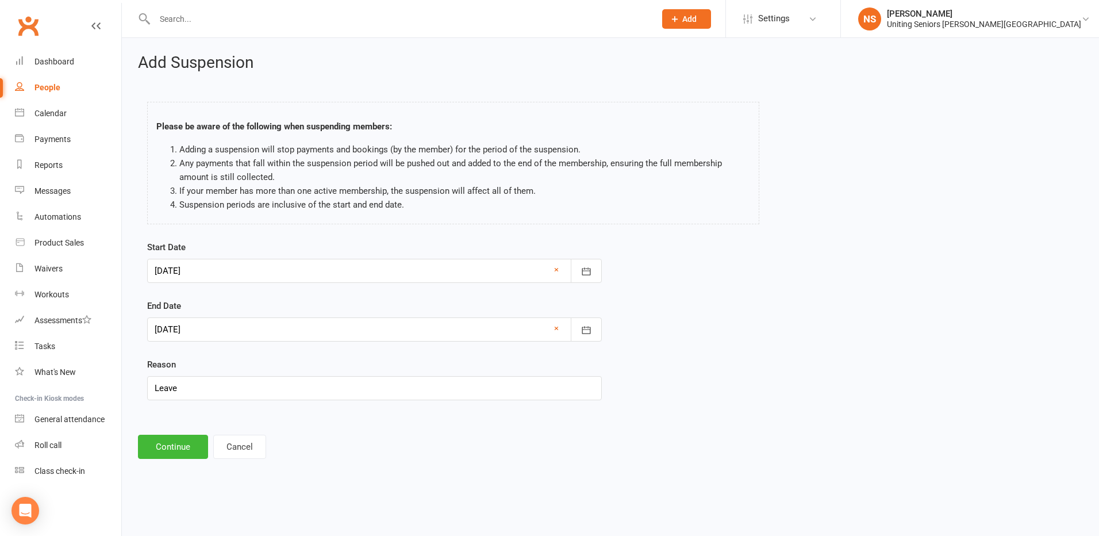
click at [229, 353] on form "Start Date [DATE] [DATE] Sun Mon Tue Wed Thu Fri Sat 36 31 01 02 03 04 05 06 37…" at bounding box center [374, 320] width 454 height 160
click at [157, 445] on button "Continue" at bounding box center [173, 446] width 70 height 24
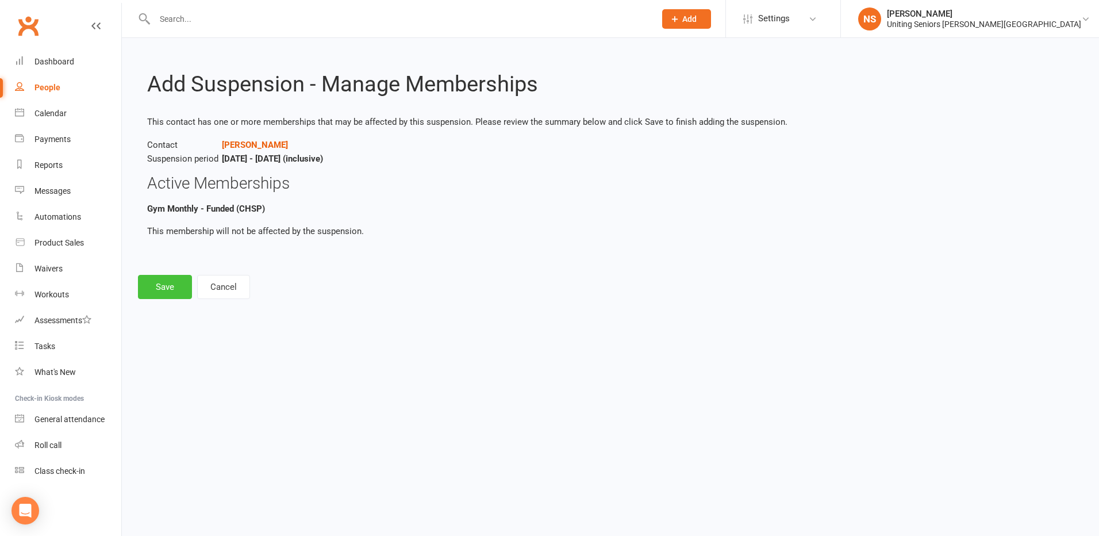
click at [158, 282] on button "Save" at bounding box center [165, 287] width 54 height 24
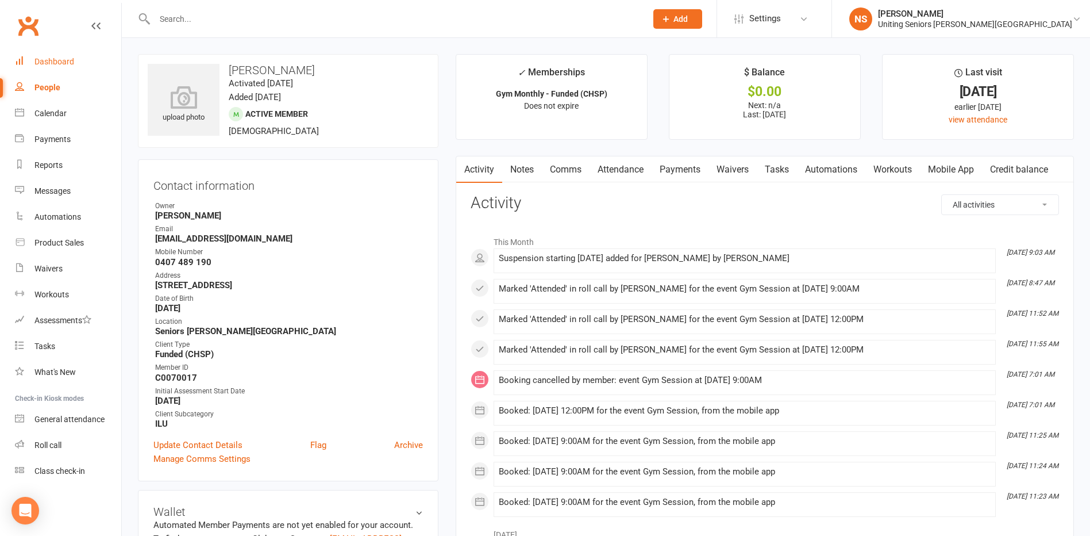
click at [57, 61] on div "Dashboard" at bounding box center [54, 61] width 40 height 9
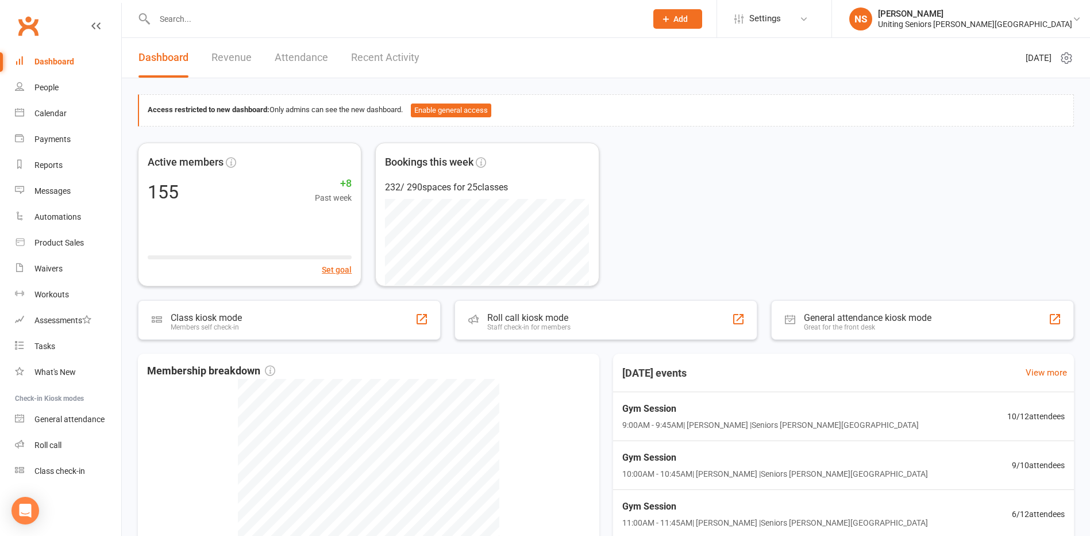
click at [178, 26] on input "text" at bounding box center [394, 19] width 487 height 16
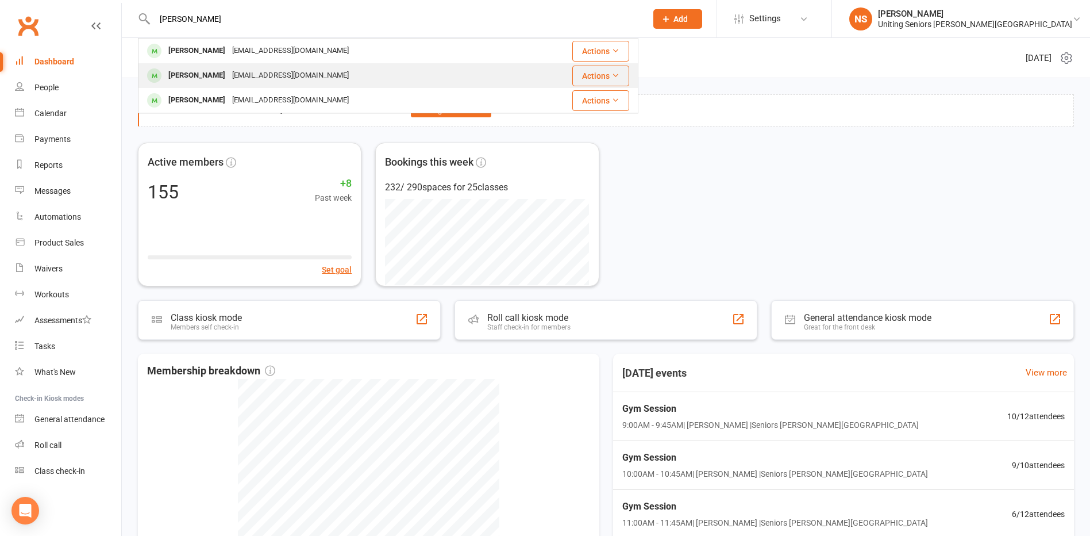
type input "[PERSON_NAME]"
click at [230, 79] on div "[EMAIL_ADDRESS][DOMAIN_NAME]" at bounding box center [291, 75] width 124 height 17
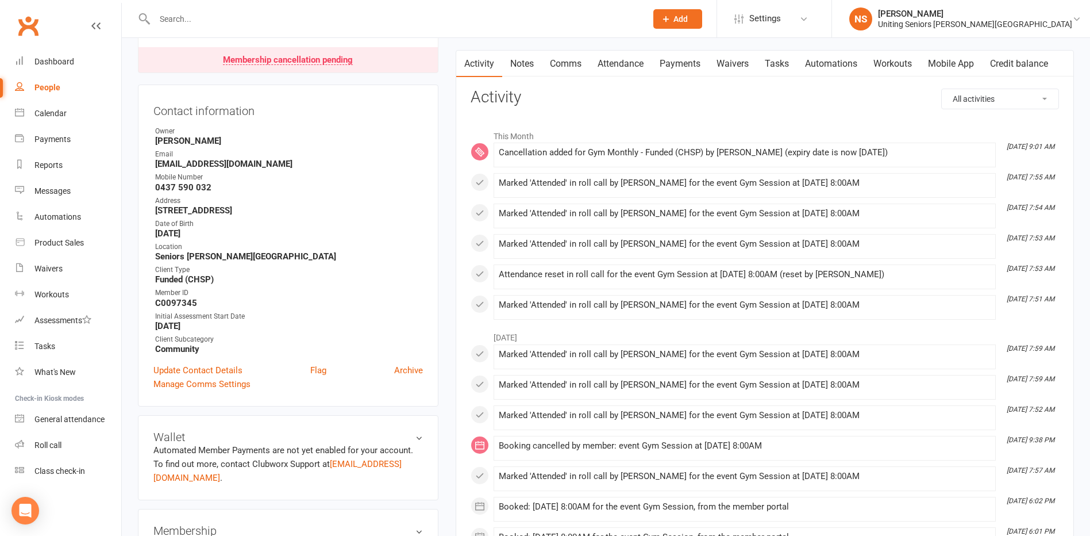
scroll to position [115, 0]
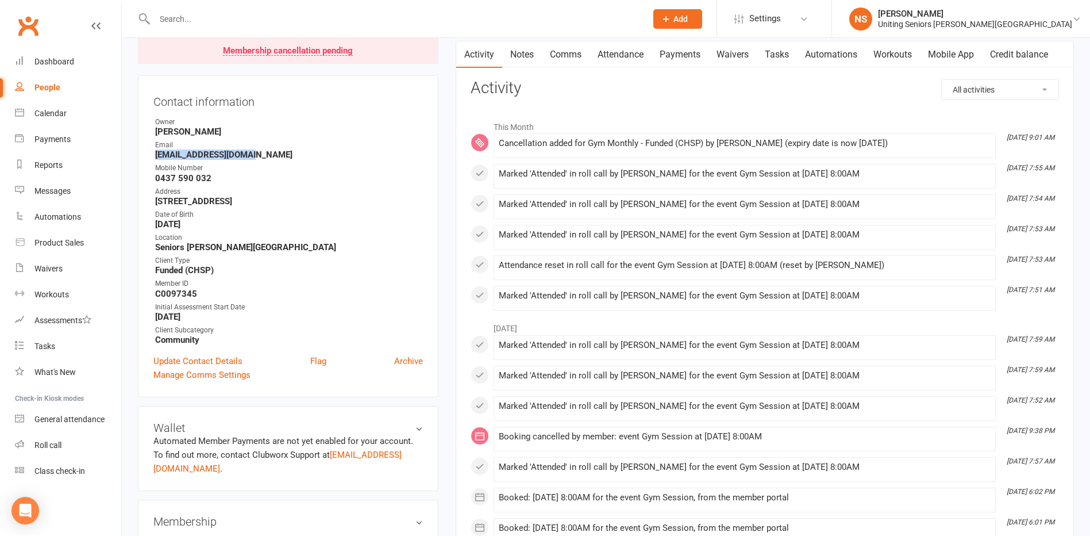
drag, startPoint x: 253, startPoint y: 156, endPoint x: 145, endPoint y: 159, distance: 108.1
click at [145, 159] on div "Contact information Owner [PERSON_NAME] Email [EMAIL_ADDRESS][DOMAIN_NAME] Mobi…" at bounding box center [288, 236] width 301 height 322
copy strong "[EMAIL_ADDRESS][DOMAIN_NAME]"
